Goal: Task Accomplishment & Management: Manage account settings

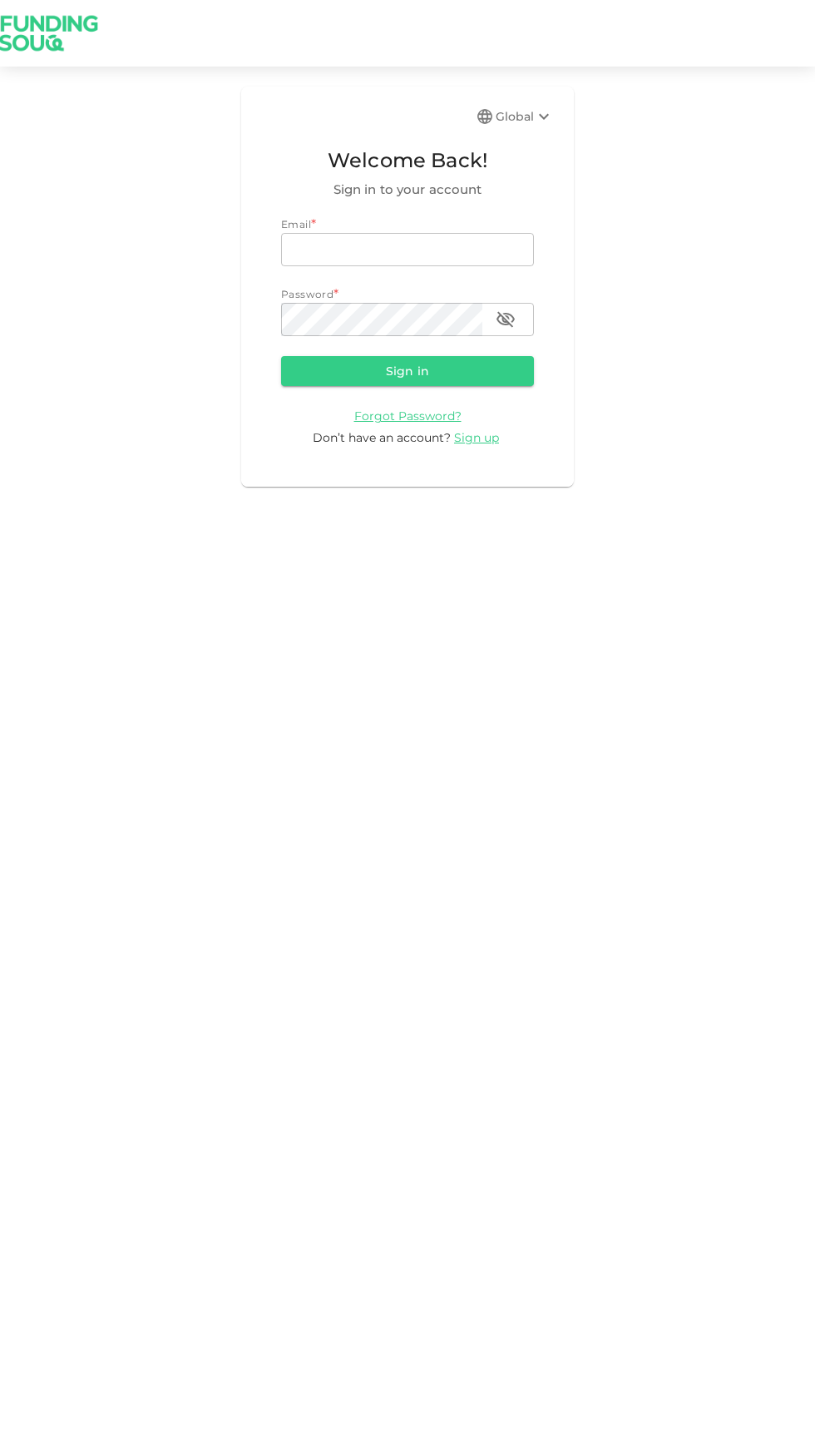
click at [361, 207] on div "Global Welcome Back! Sign in to your account Email * email email Password * pas…" at bounding box center [408, 286] width 333 height 400
click at [376, 247] on input "email" at bounding box center [407, 249] width 253 height 33
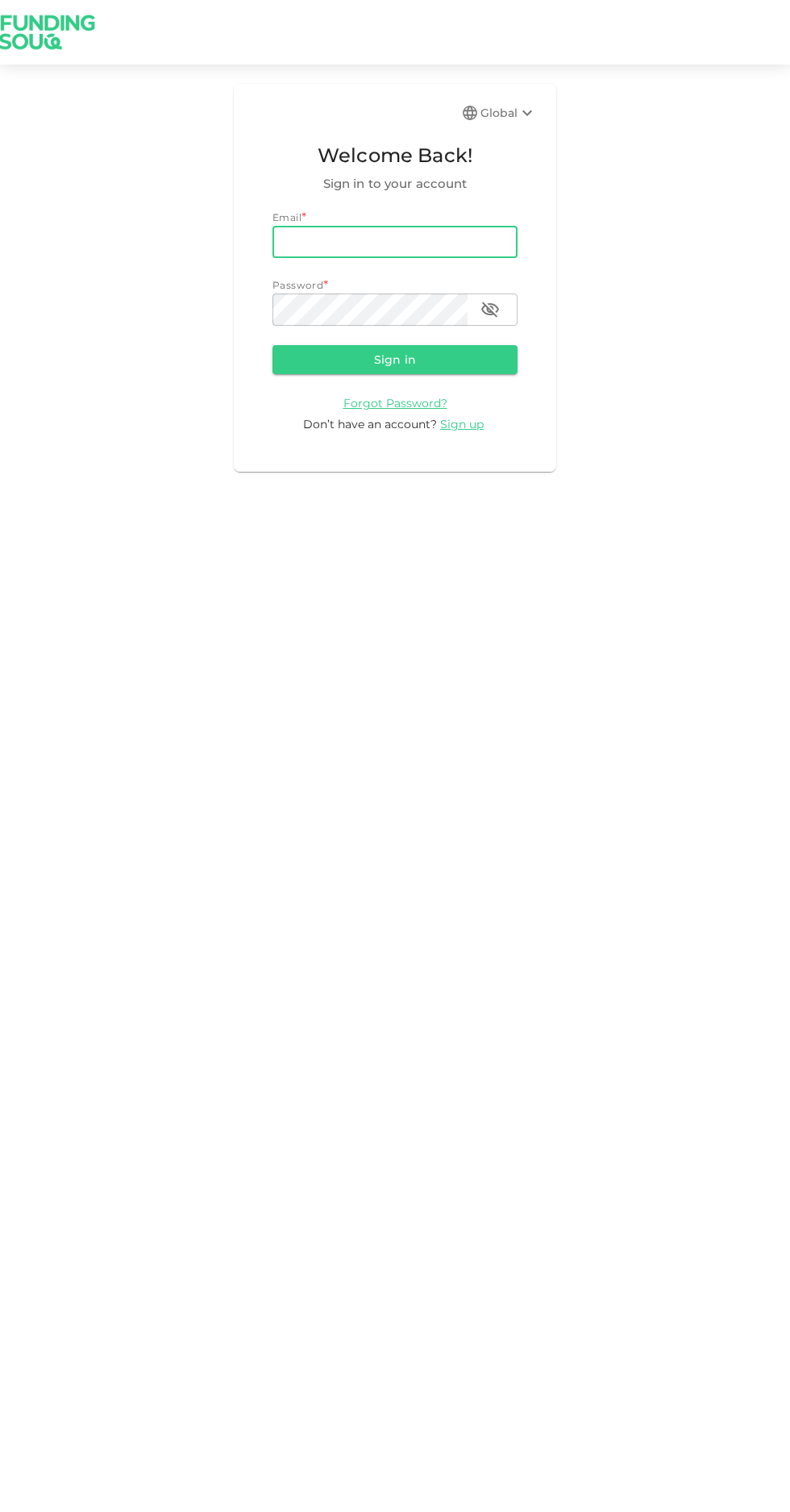
type input "haque.haque.haque@gmail.com"
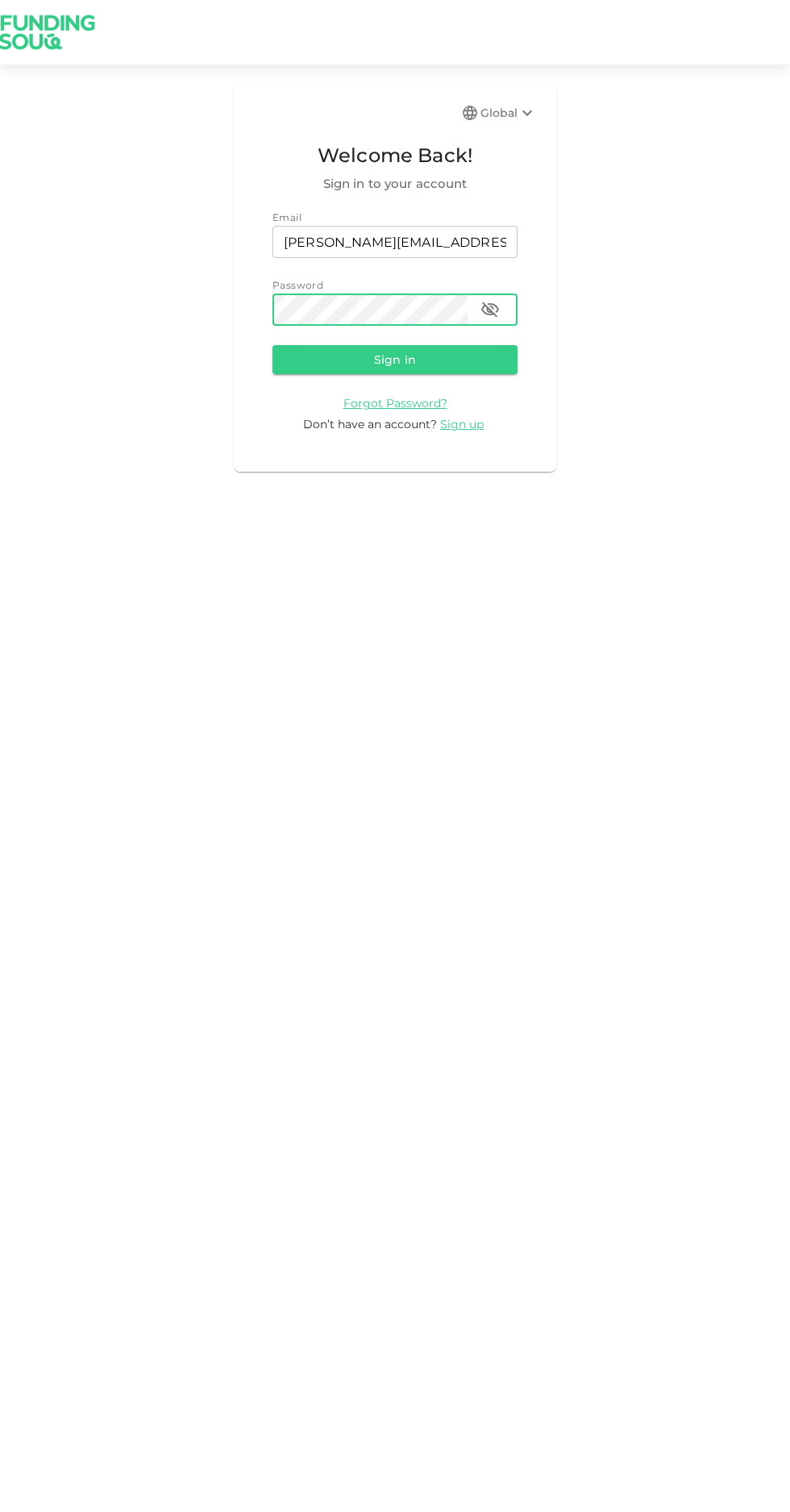
click at [344, 358] on button "Sign in" at bounding box center [395, 359] width 245 height 29
